Goal: Check status: Check status

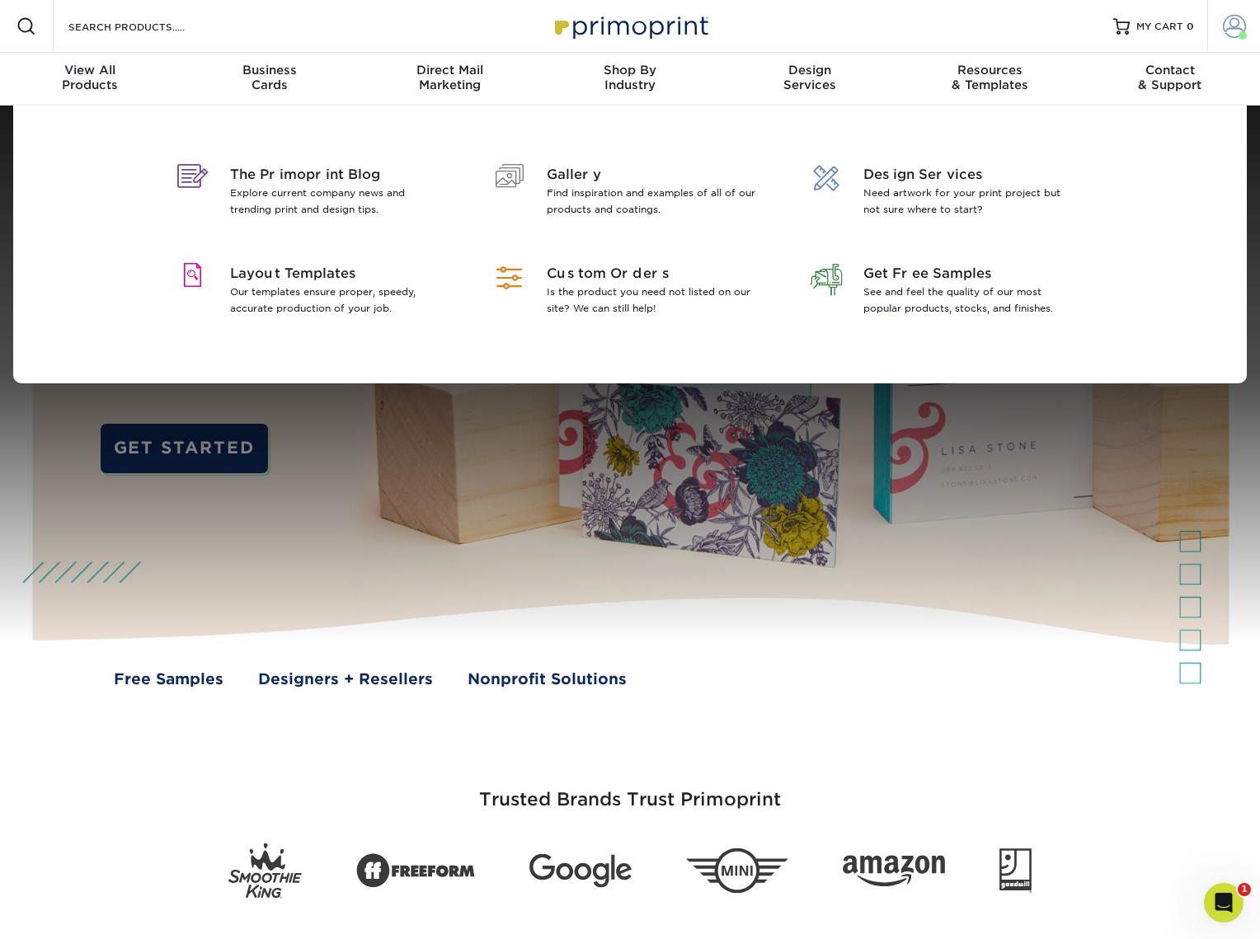
click at [1236, 26] on span at bounding box center [1234, 26] width 23 height 23
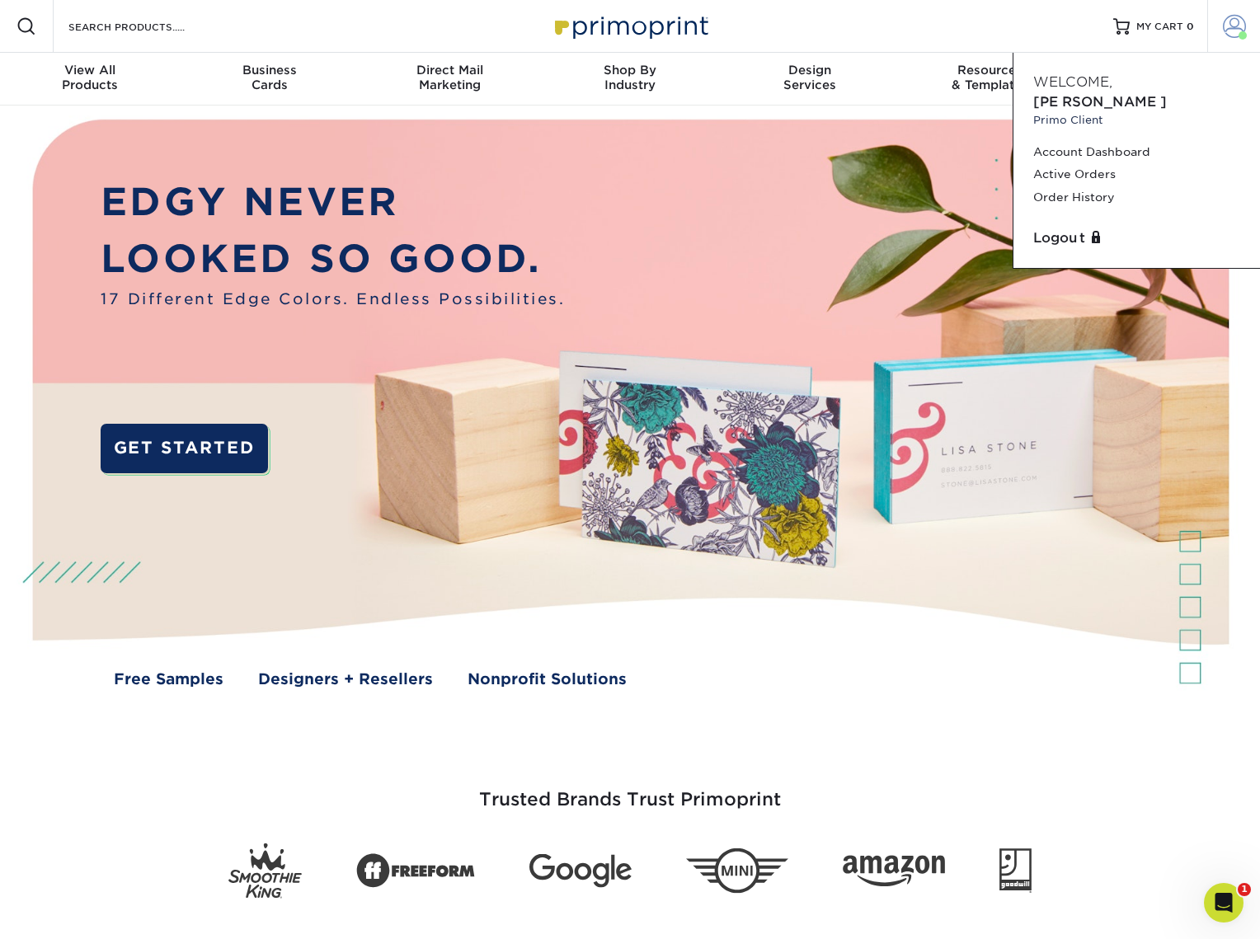
click at [1089, 186] on link "Order History" at bounding box center [1136, 197] width 207 height 22
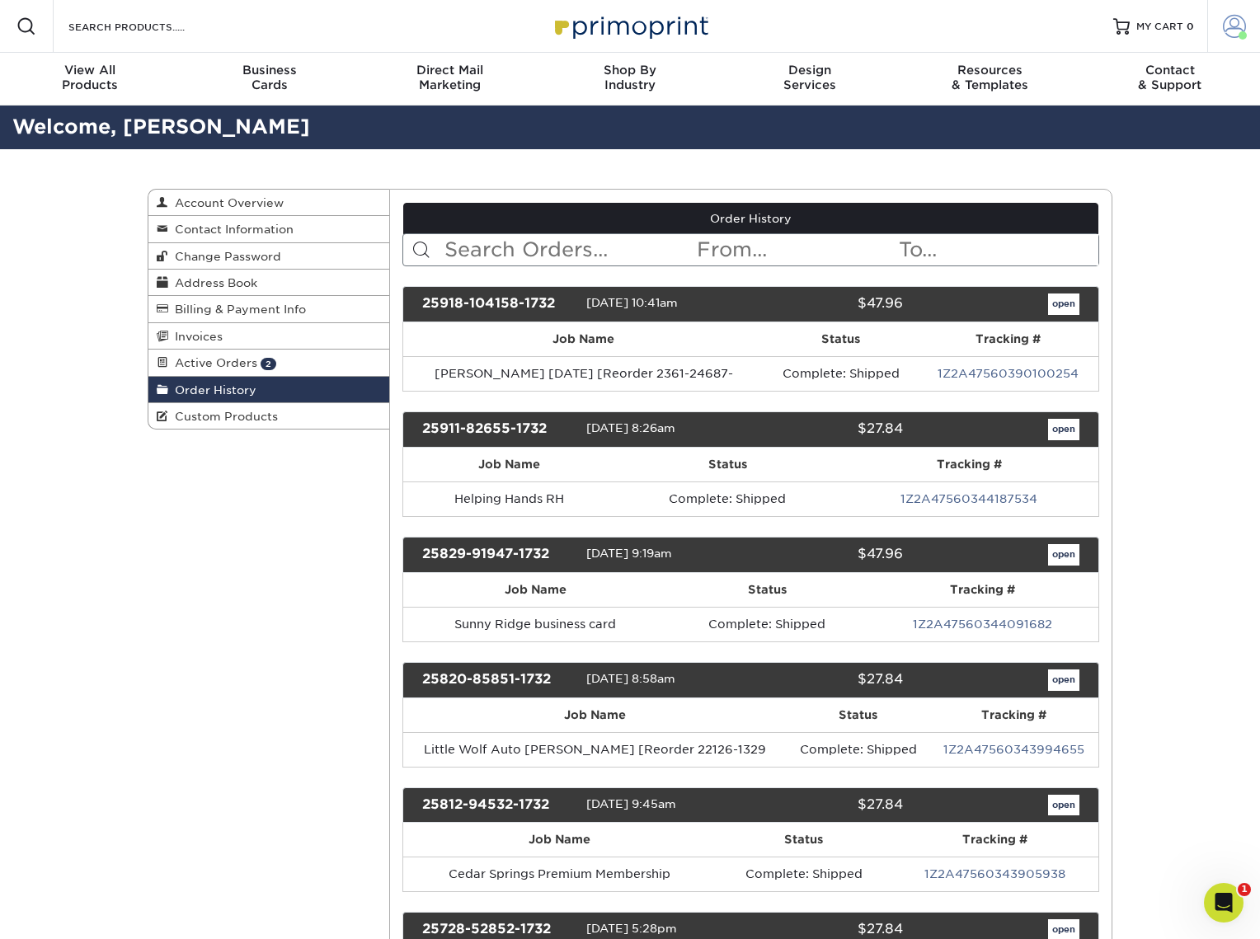
drag, startPoint x: 0, startPoint y: 0, endPoint x: 1232, endPoint y: 22, distance: 1232.0
click at [1232, 22] on span at bounding box center [1234, 26] width 23 height 23
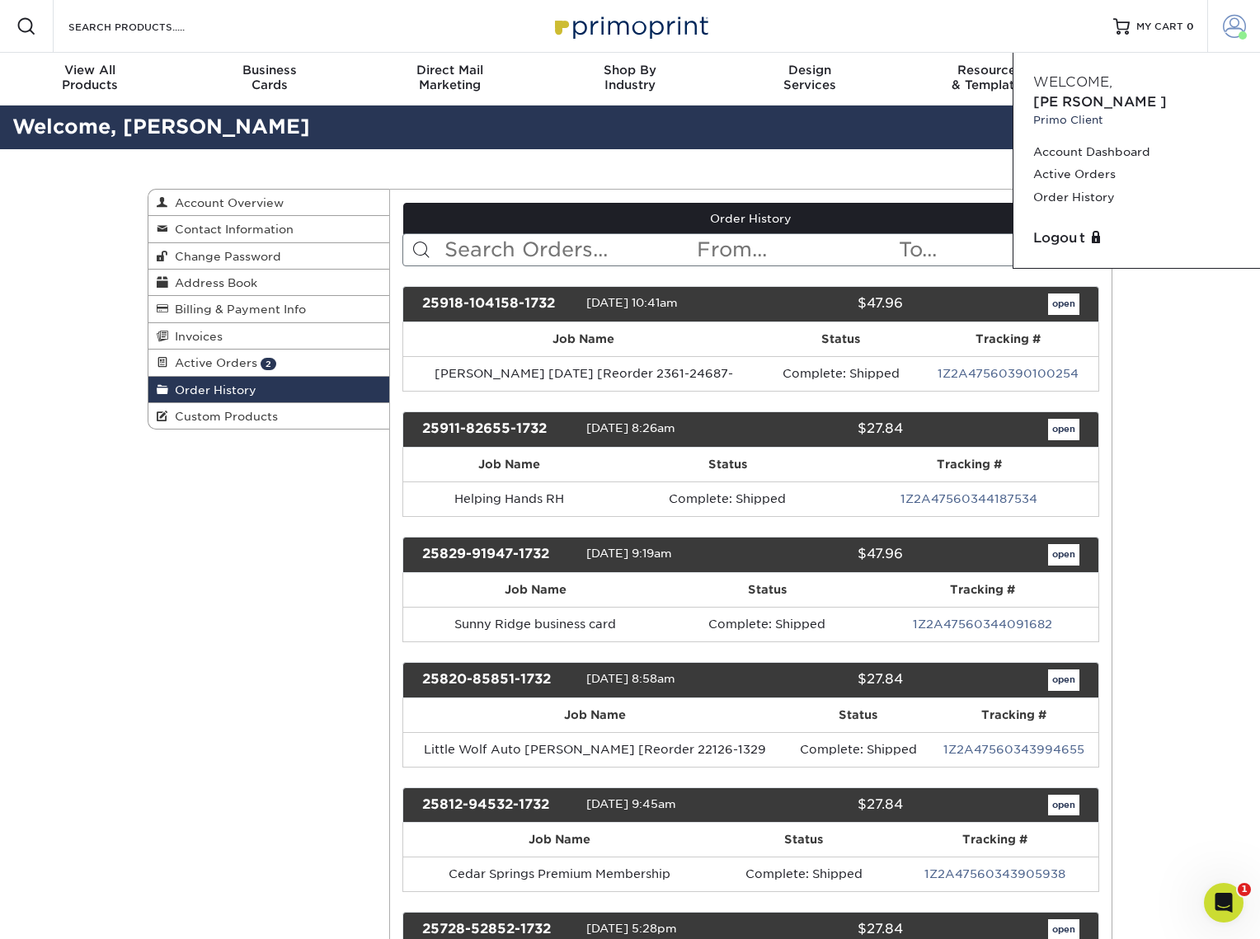
click at [1090, 163] on link "Active Orders" at bounding box center [1136, 174] width 207 height 22
click at [1075, 163] on link "Active Orders" at bounding box center [1136, 174] width 207 height 22
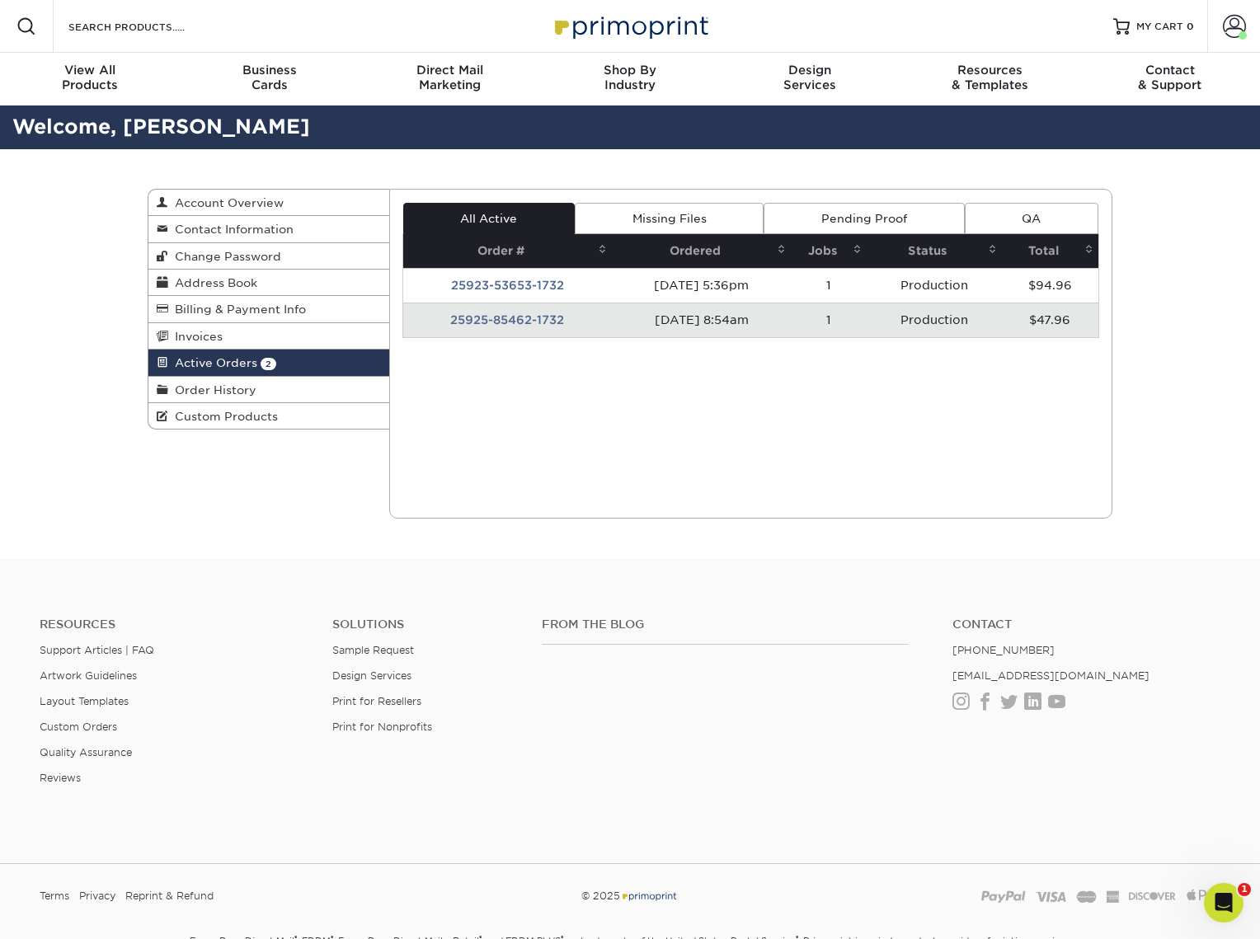
click at [551, 397] on div "Current Orders 2 Active 0 Missing Files" at bounding box center [751, 354] width 724 height 330
click at [496, 282] on td "25923-53653-1732" at bounding box center [507, 285] width 209 height 35
